Goal: Information Seeking & Learning: Learn about a topic

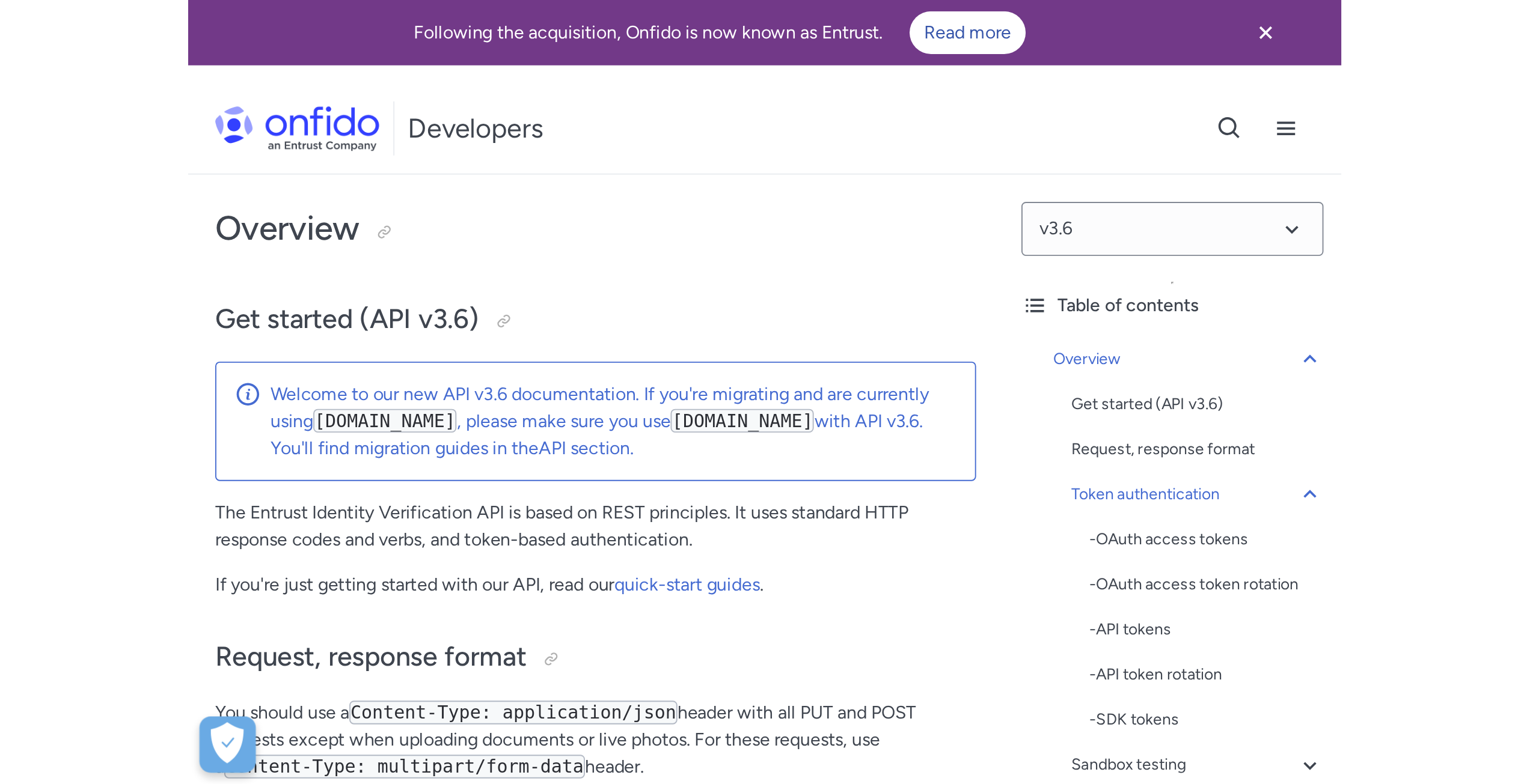
scroll to position [661, 0]
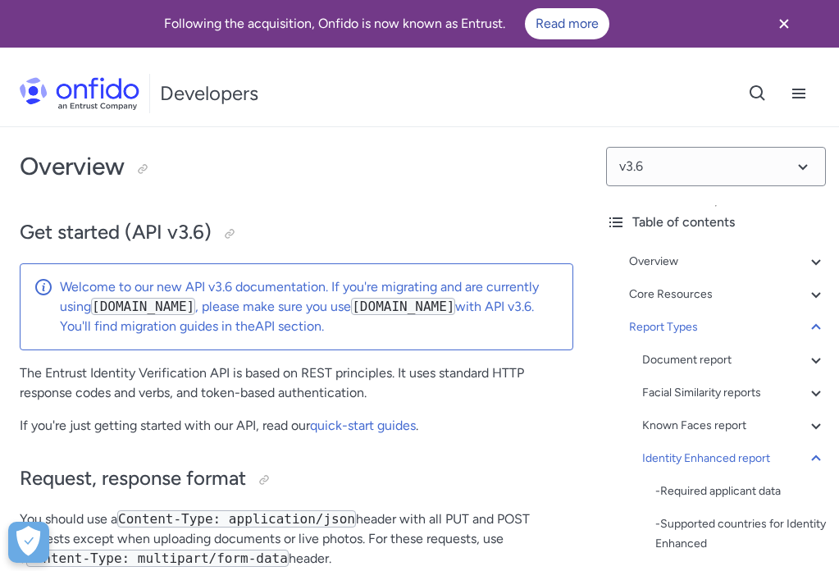
select select "java"
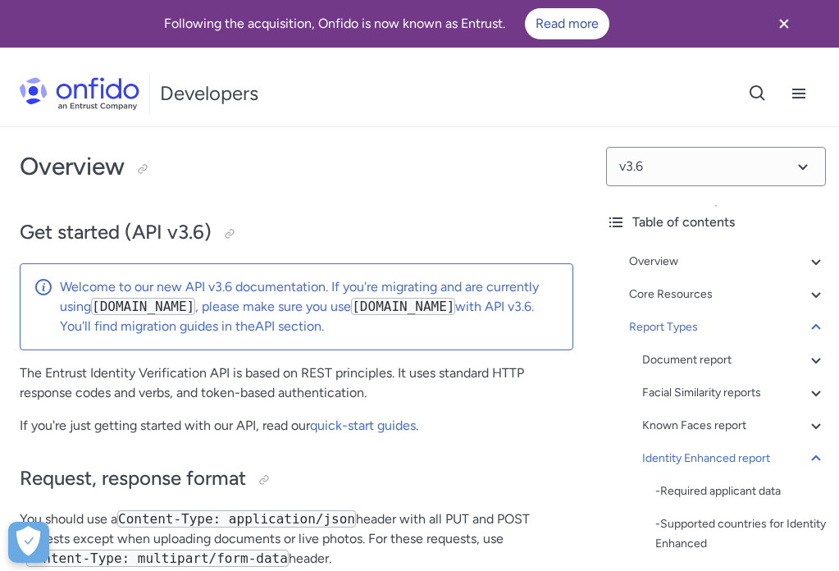
select select "java"
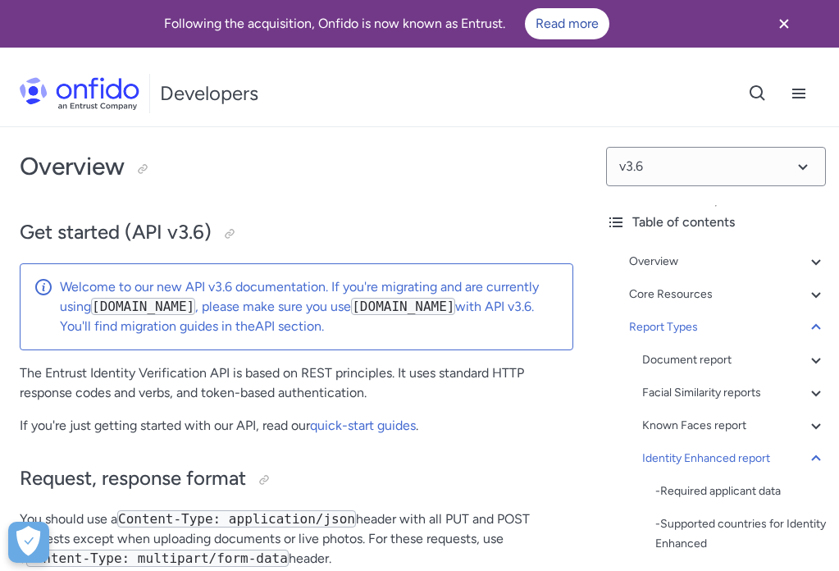
select select "java"
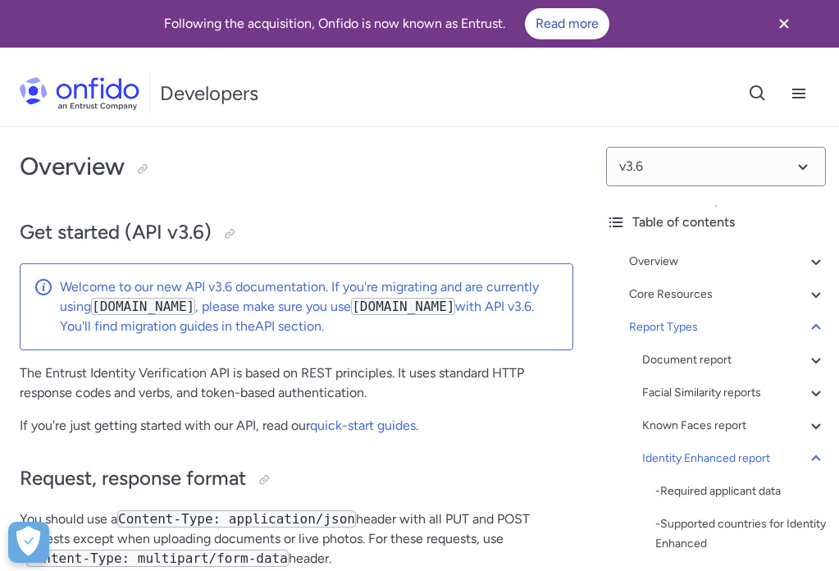
select select "java"
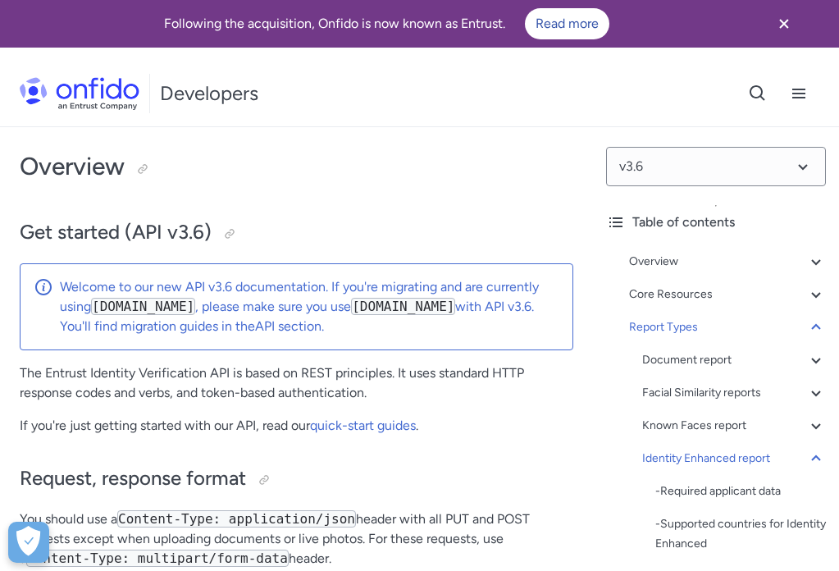
select select "java"
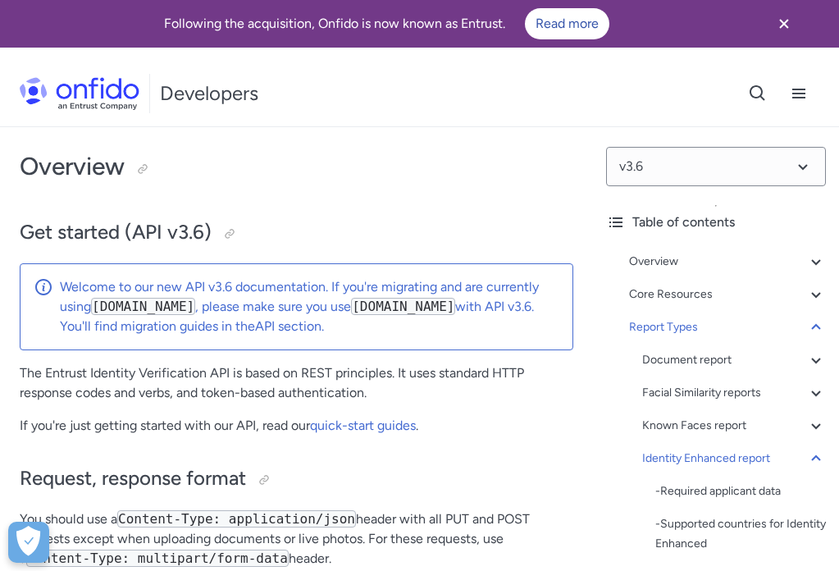
select select "java"
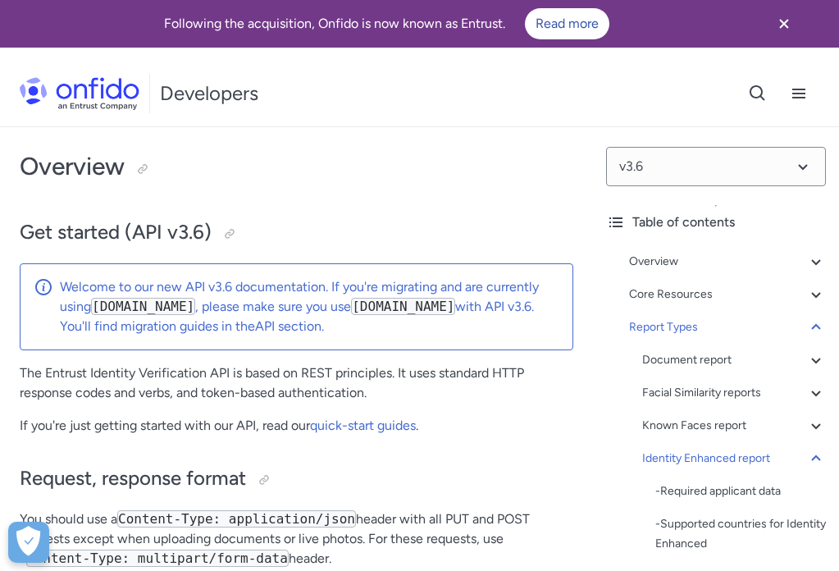
select select "java"
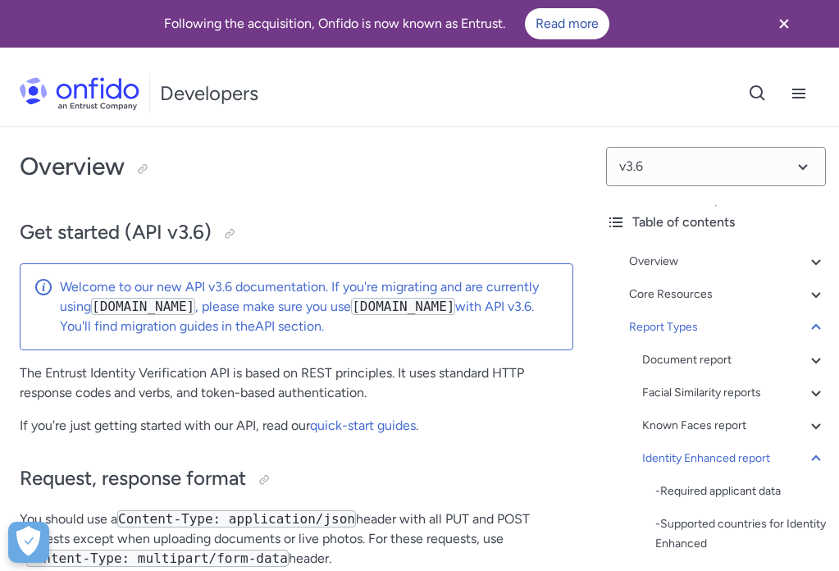
select select "java"
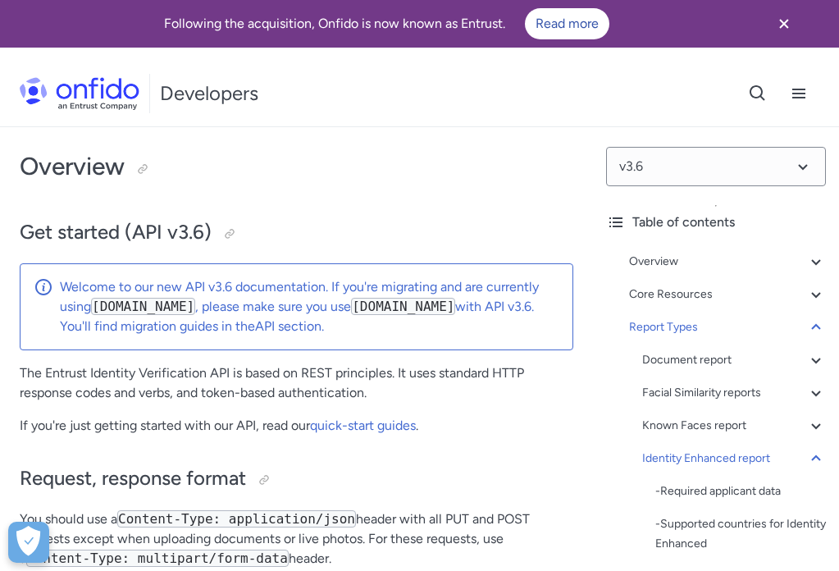
select select "java"
